Goal: Task Accomplishment & Management: Manage account settings

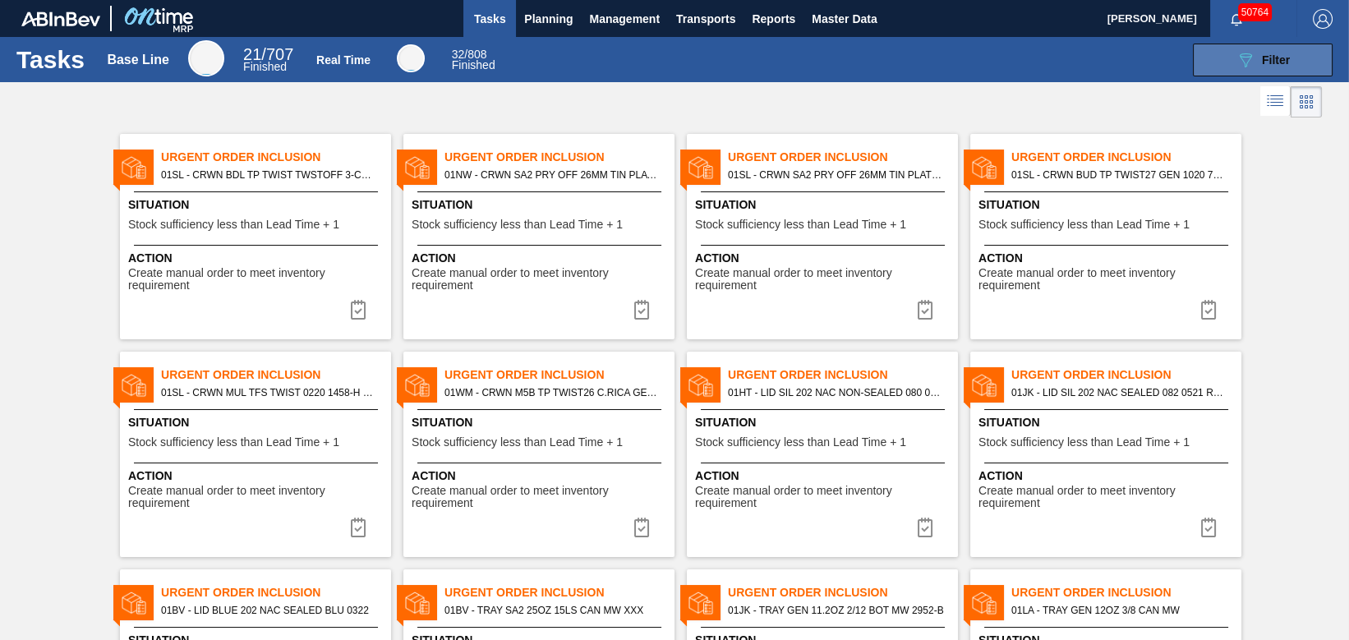
click at [1198, 68] on div "089F7B8B-B2A5-4AFE-B5C0-19BA573D28AC Filter" at bounding box center [1263, 60] width 54 height 20
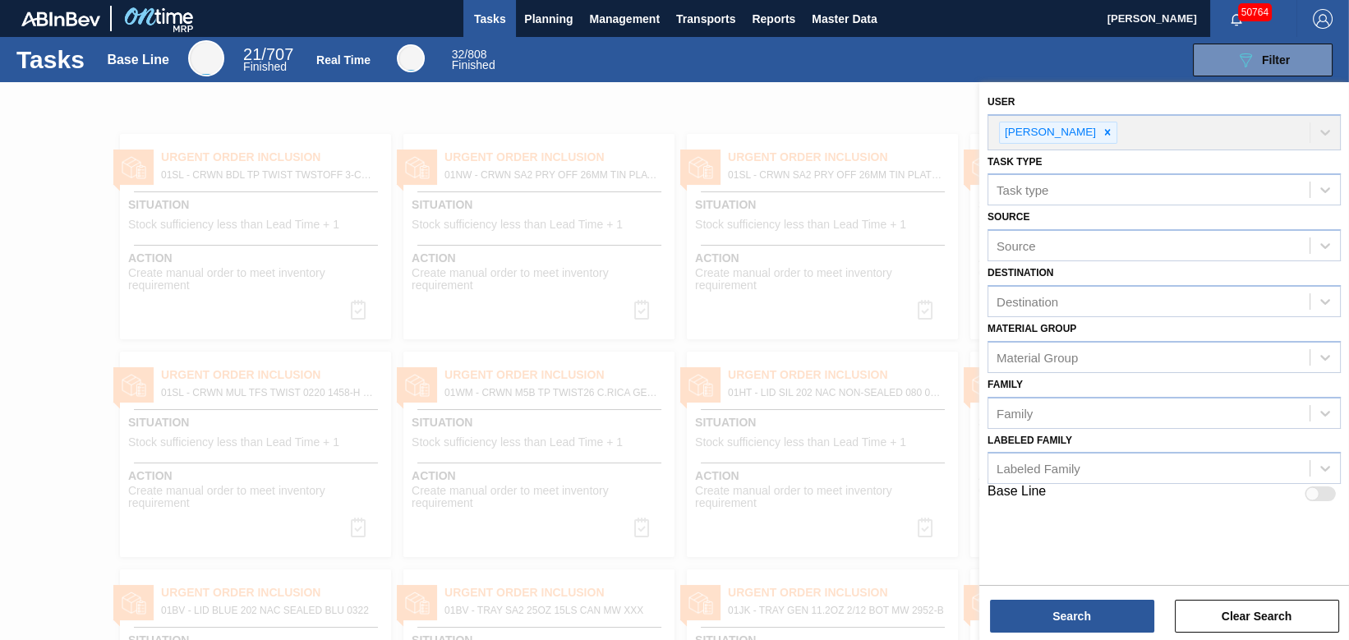
click at [802, 122] on div at bounding box center [674, 402] width 1349 height 640
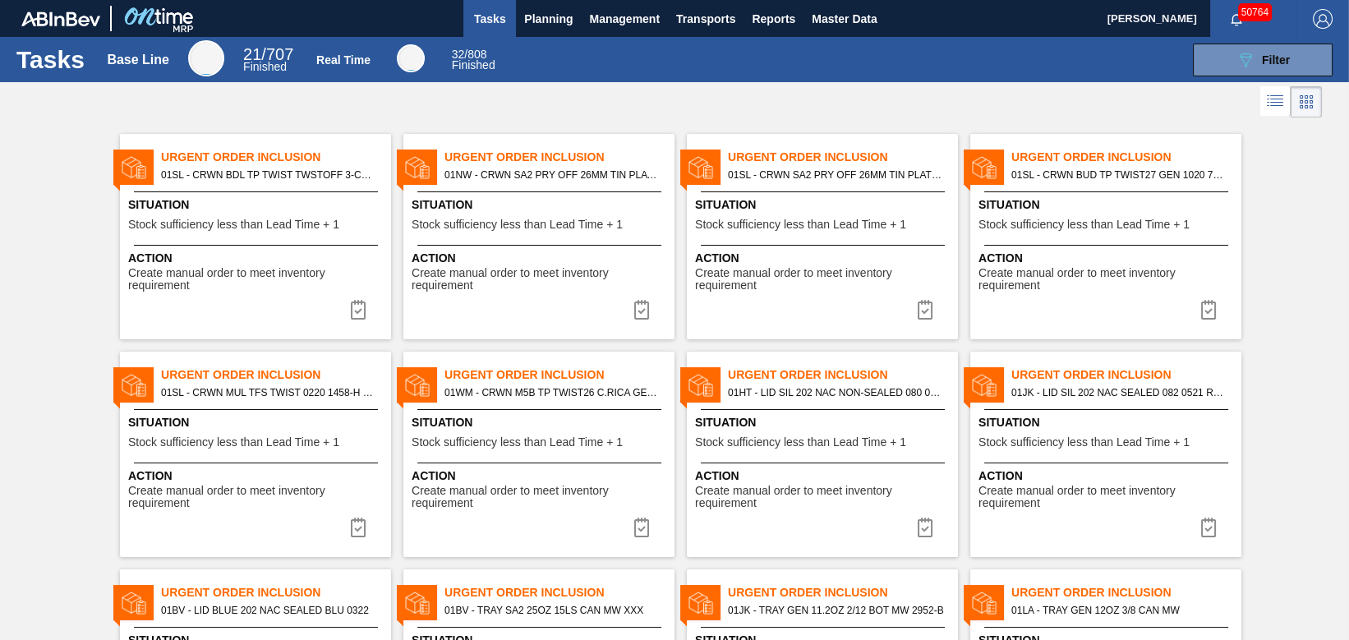
click at [799, 202] on span "Situation" at bounding box center [824, 204] width 259 height 17
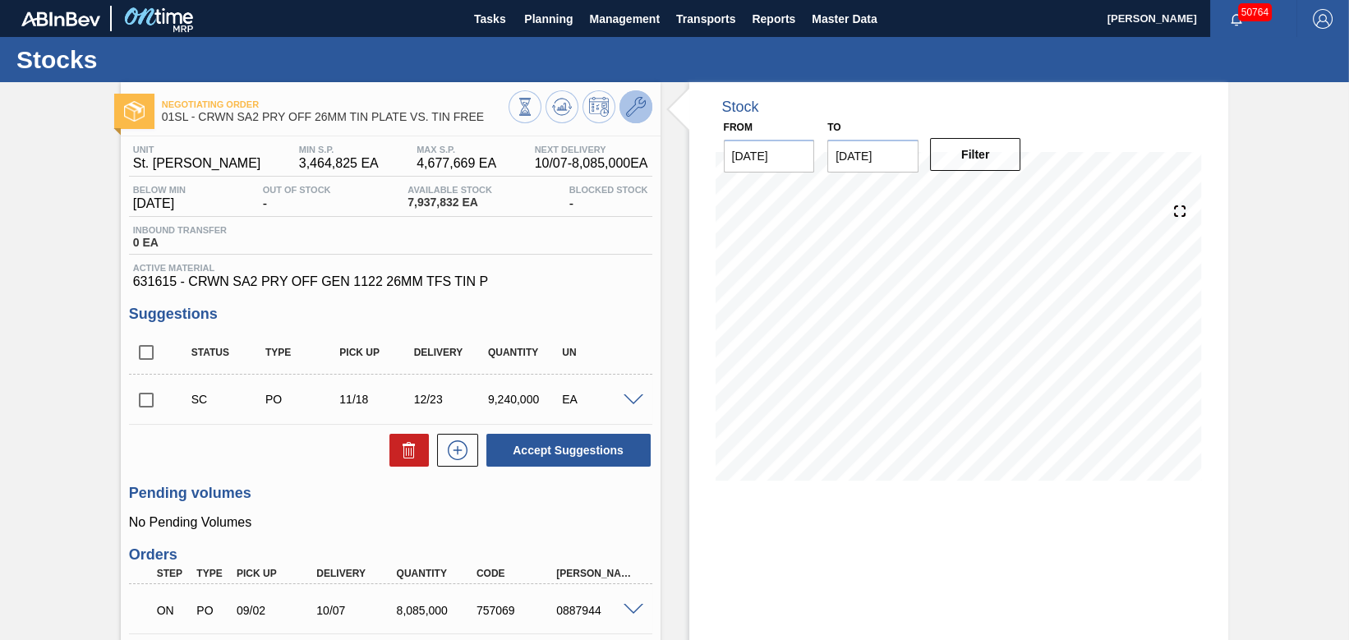
click at [638, 102] on icon at bounding box center [636, 107] width 20 height 20
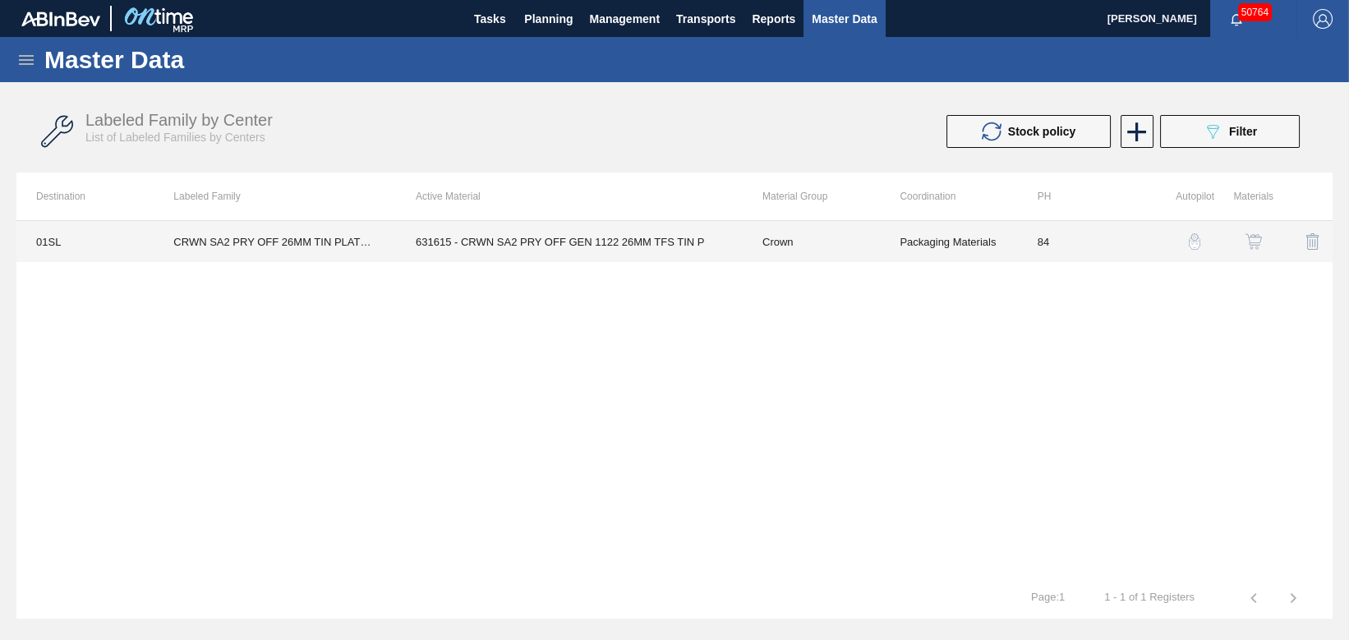
click at [606, 238] on td "631615 - CRWN SA2 PRY OFF GEN 1122 26MM TFS TIN P" at bounding box center [569, 241] width 347 height 41
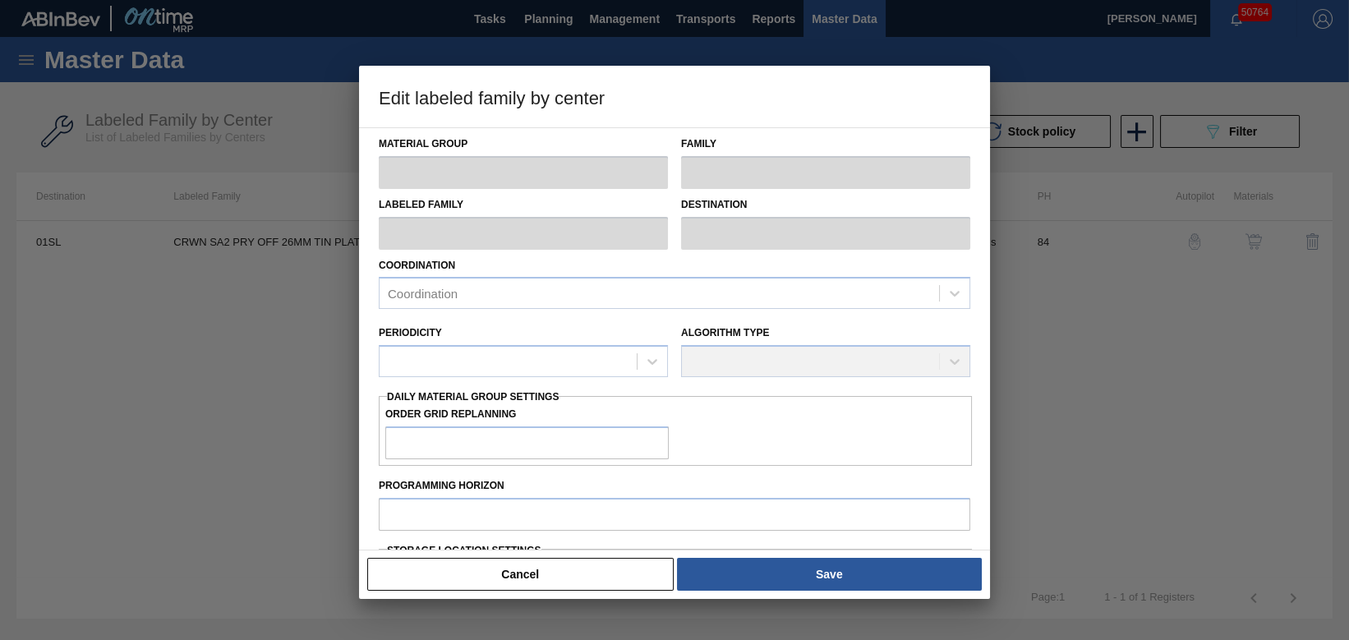
type input "Crown"
type input "Crowns"
type input "CRWN SA2 PRY OFF 26MM TIN PLATE VS. TIN FREE"
type input "01SL - St. [PERSON_NAME]"
type input "0"
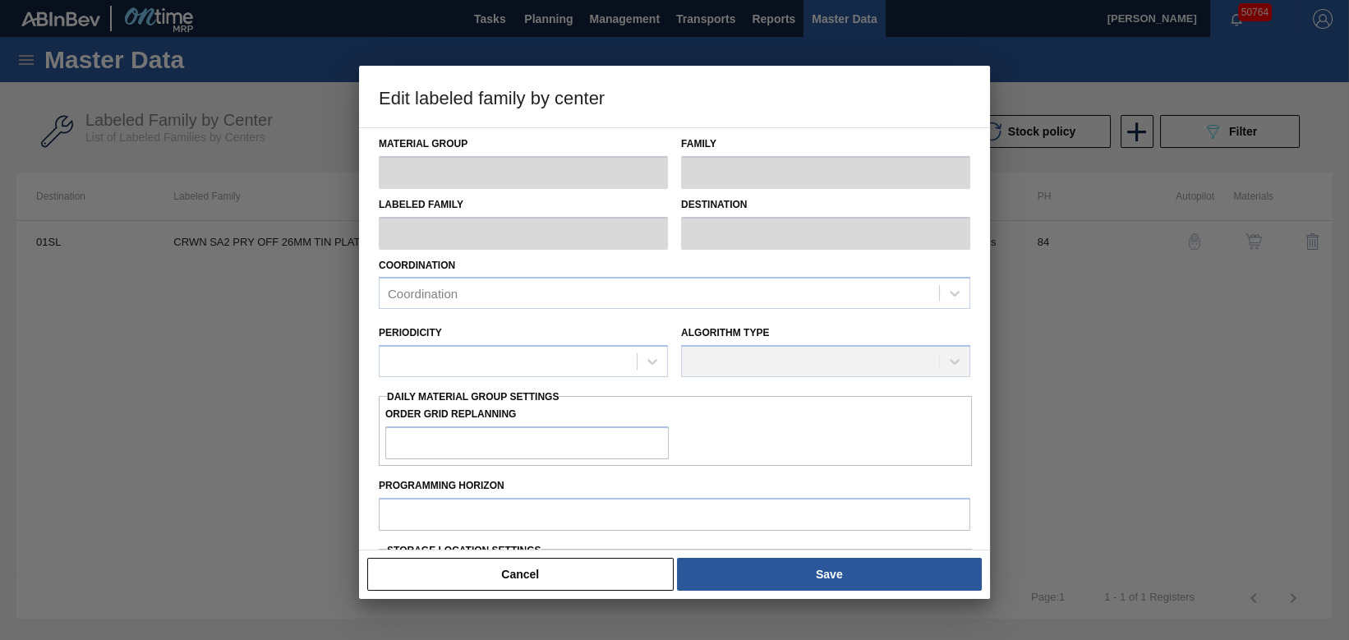
type input "84"
type input "3,464,825"
type input "4,677,669"
type input "0"
type input "3,464,825"
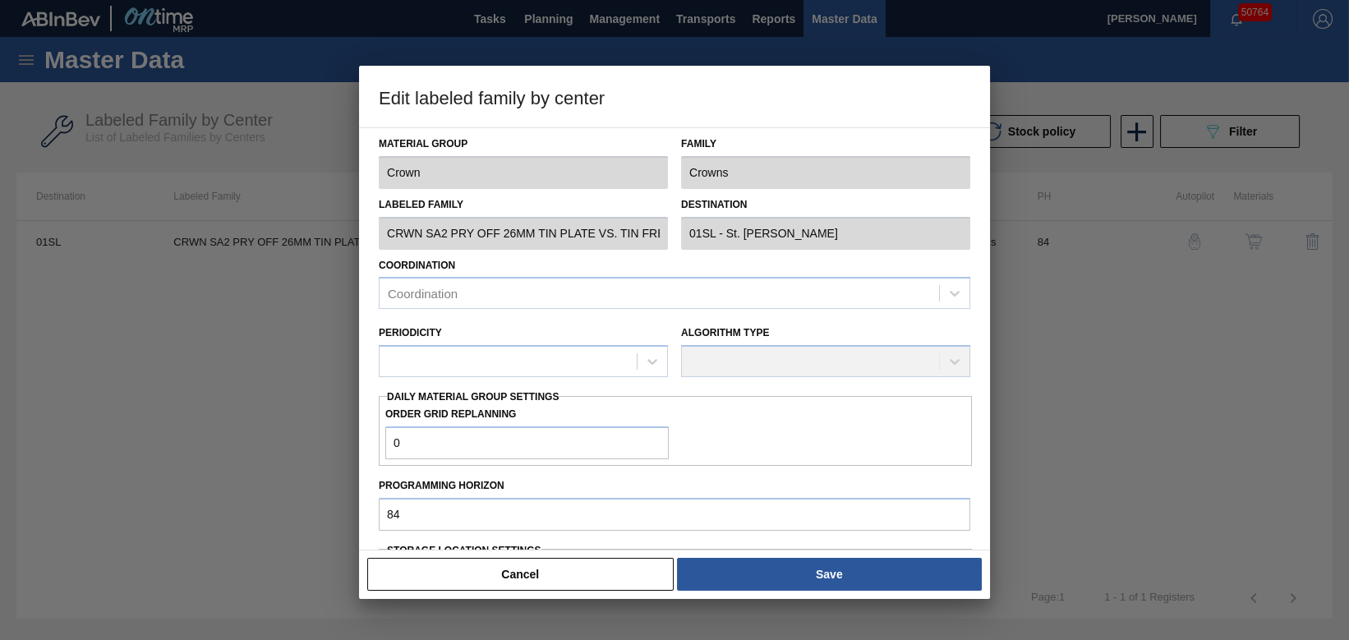
checkbox input "true"
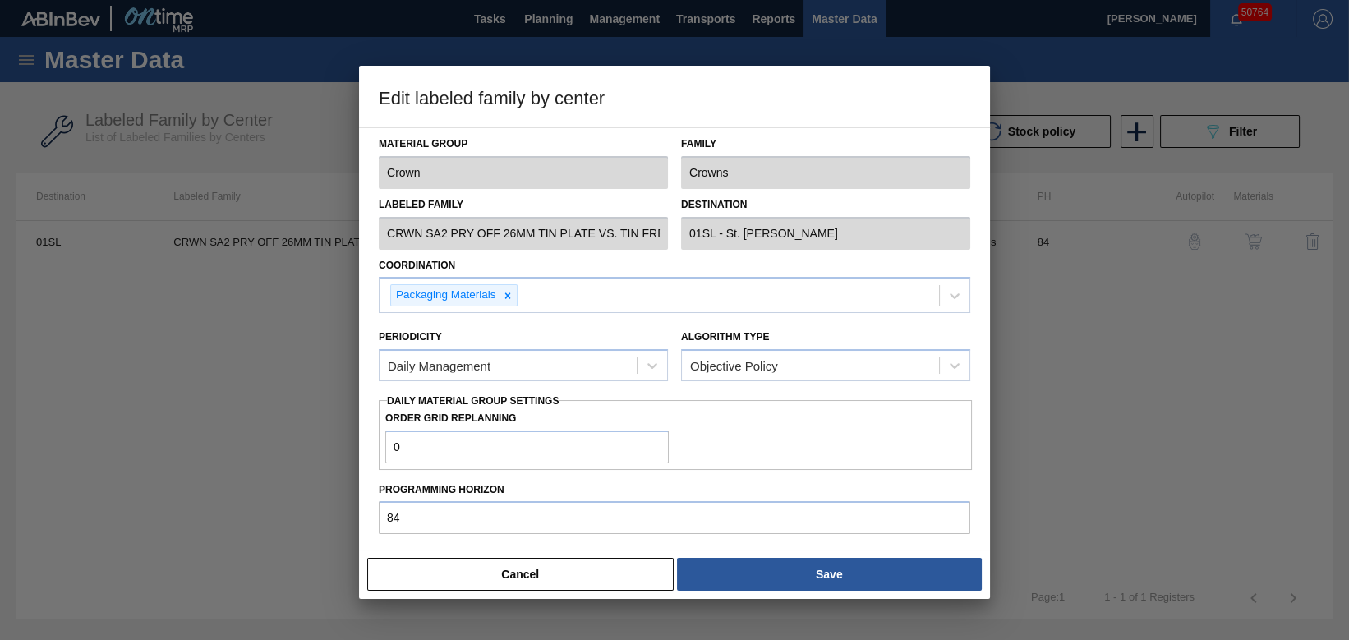
click at [461, 569] on button "Cancel" at bounding box center [520, 574] width 307 height 33
